Goal: Task Accomplishment & Management: Manage account settings

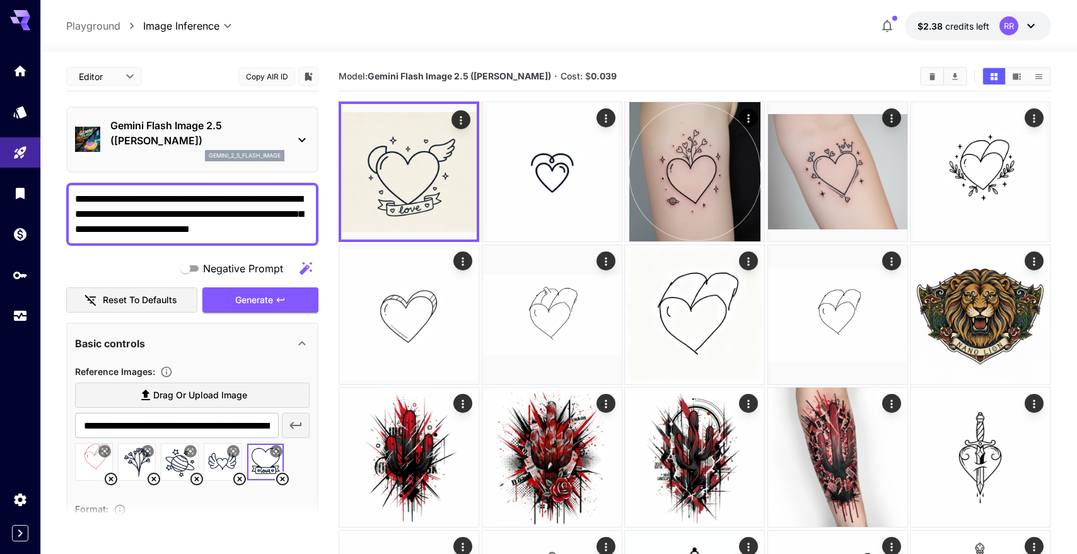
scroll to position [101, 0]
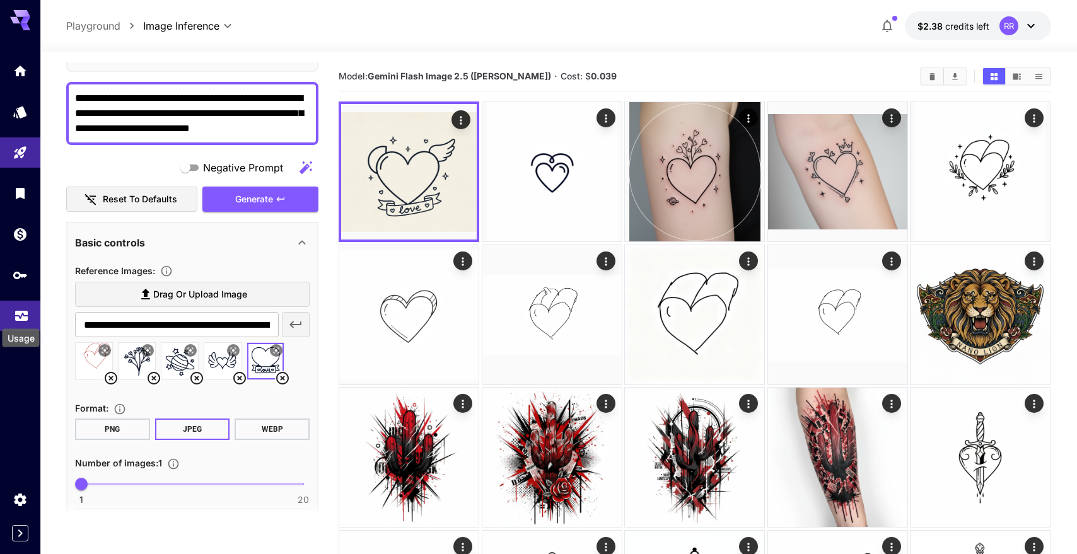
click at [19, 315] on icon "Usage" at bounding box center [21, 312] width 15 height 15
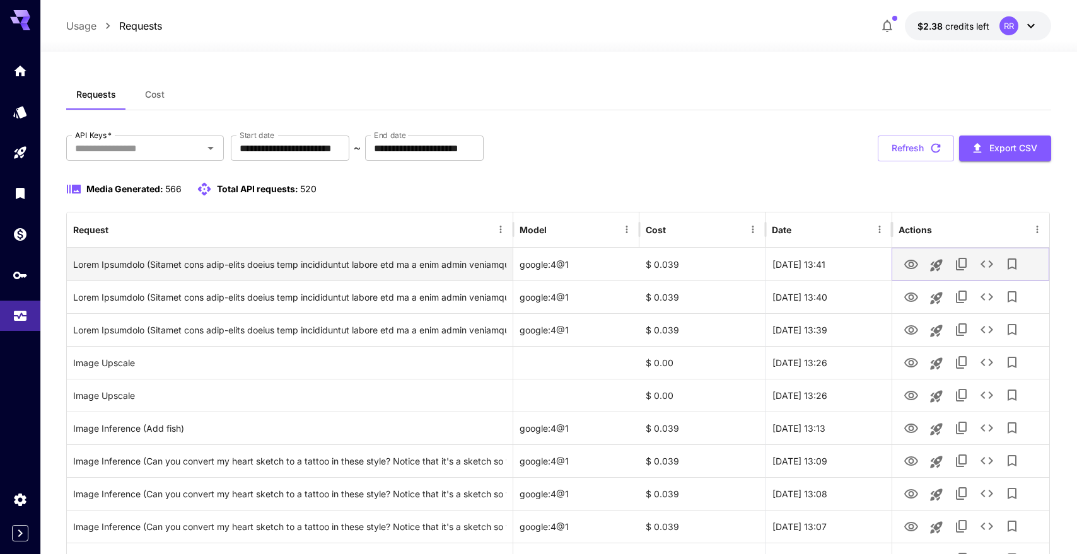
click at [903, 267] on icon "View" at bounding box center [910, 264] width 15 height 15
click at [984, 266] on icon "See details" at bounding box center [986, 264] width 13 height 8
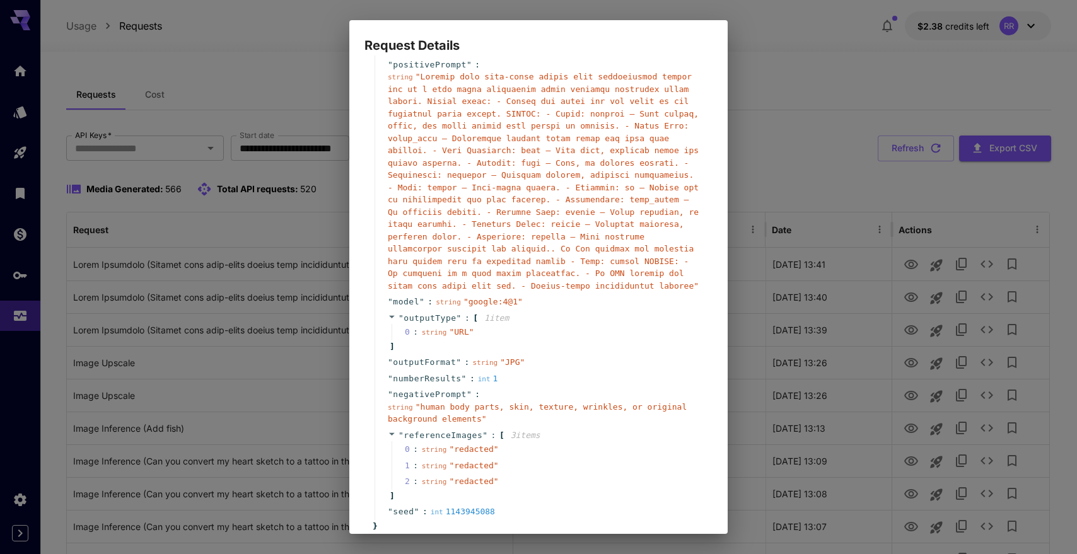
scroll to position [69, 0]
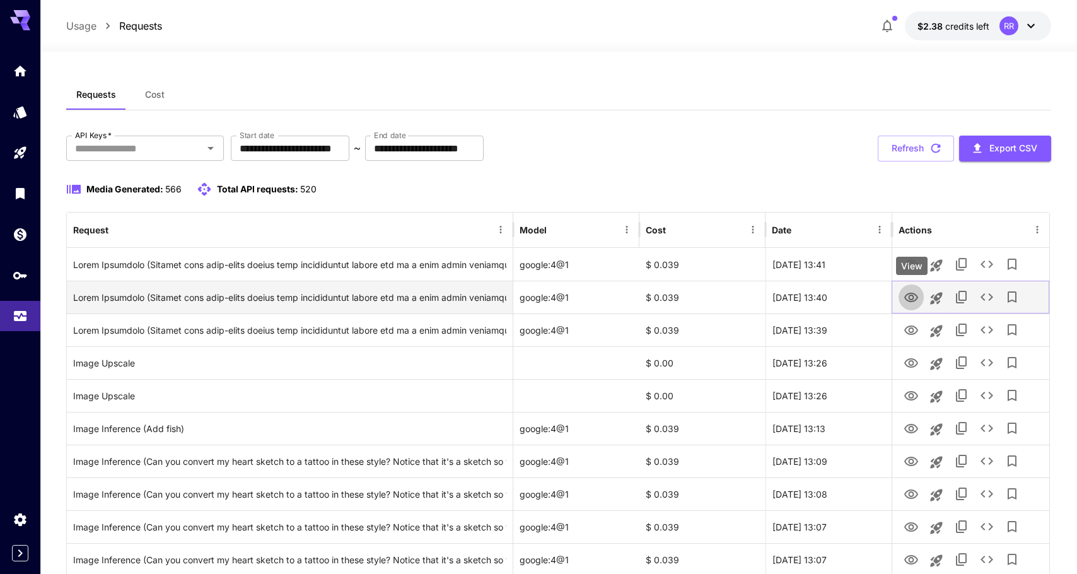
click at [911, 303] on icon "View" at bounding box center [910, 297] width 15 height 15
click at [913, 297] on icon "View" at bounding box center [911, 297] width 14 height 9
click at [983, 298] on icon "See details" at bounding box center [986, 297] width 13 height 8
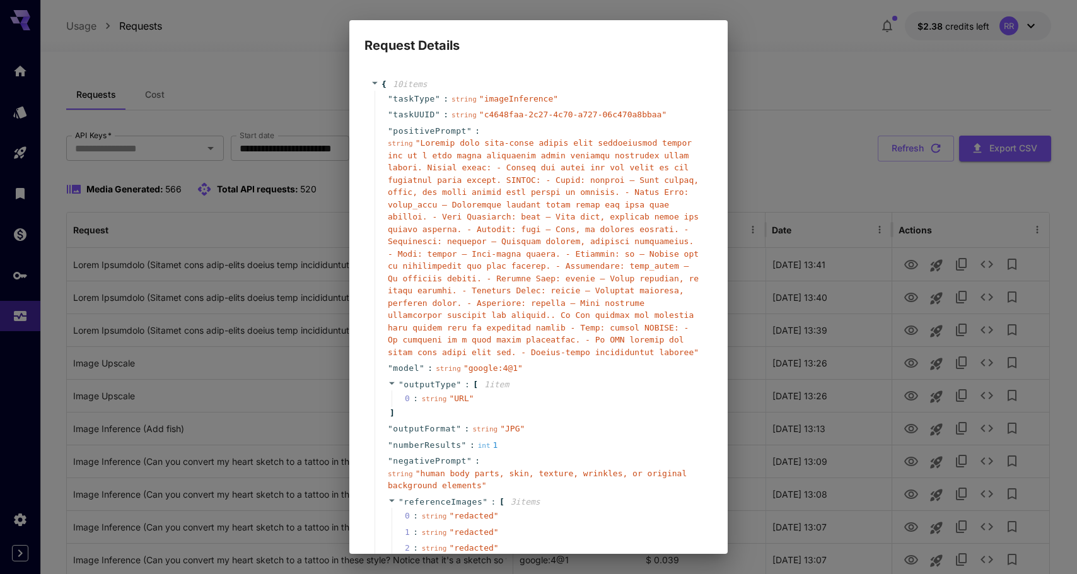
click at [586, 317] on span "" "" at bounding box center [543, 247] width 311 height 219
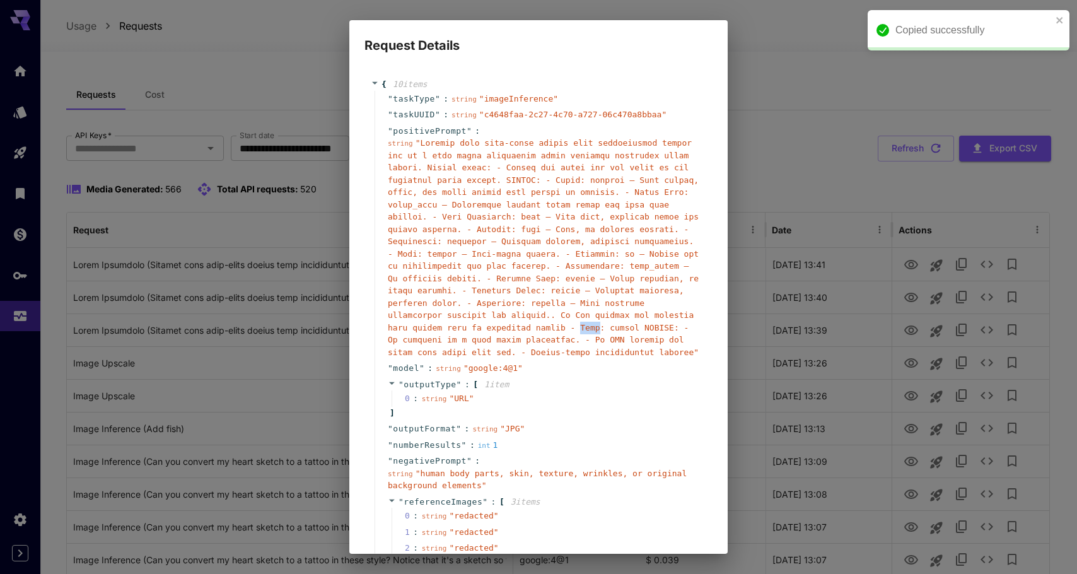
click at [586, 317] on span "" "" at bounding box center [543, 247] width 311 height 219
copy span "Idea"
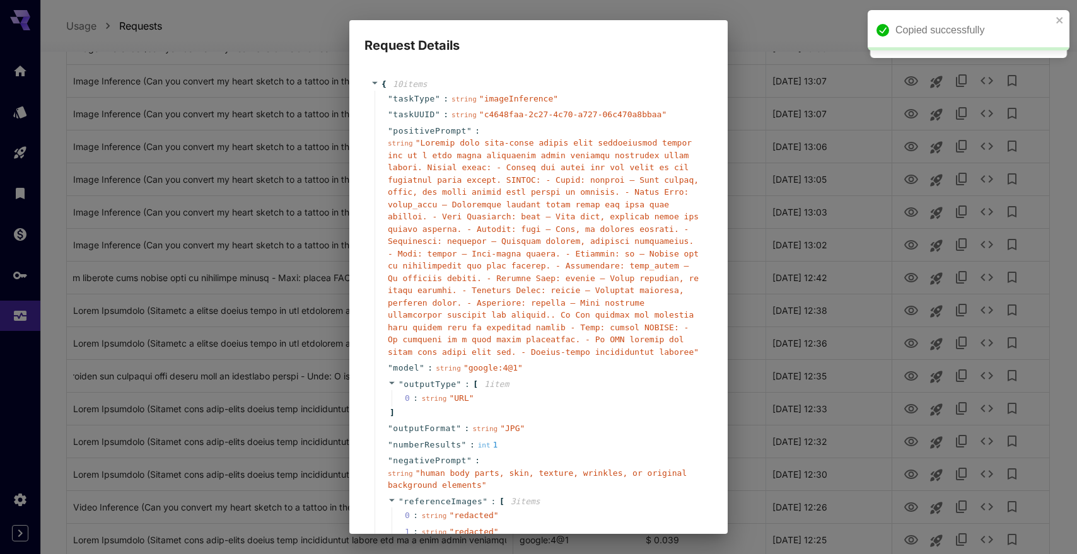
scroll to position [0, 3922]
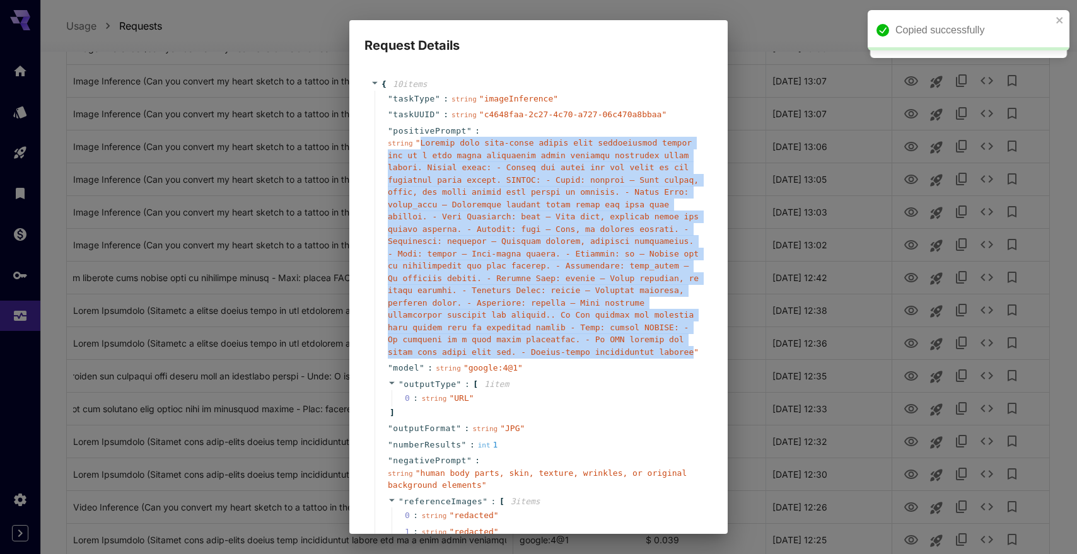
drag, startPoint x: 693, startPoint y: 346, endPoint x: 423, endPoint y: 138, distance: 340.4
click at [423, 138] on span "" "" at bounding box center [543, 247] width 311 height 219
copy span "loremi dolo sita-conse adipis elit seddoeiusmod tempor inc ut l etdo magna aliq…"
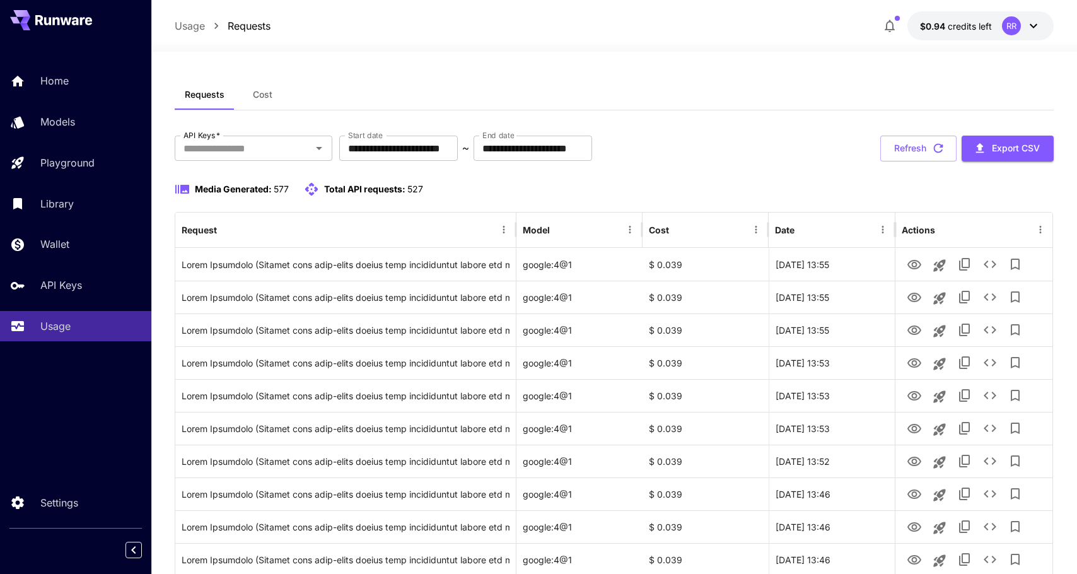
click at [951, 35] on button "$0.94 credits left RR" at bounding box center [980, 25] width 146 height 29
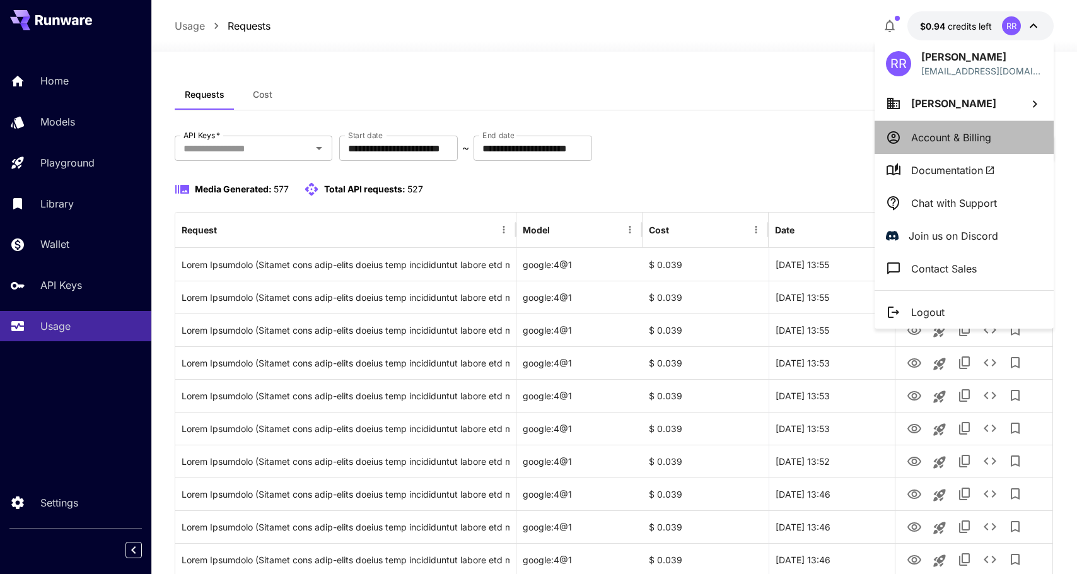
click at [919, 133] on p "Account & Billing" at bounding box center [951, 137] width 80 height 15
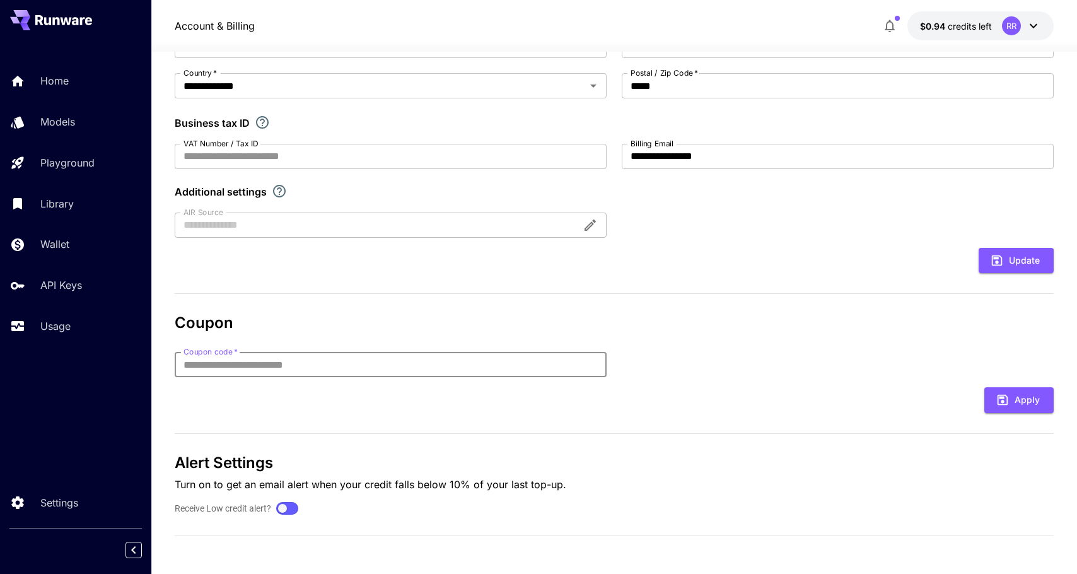
scroll to position [196, 0]
